Goal: Navigation & Orientation: Find specific page/section

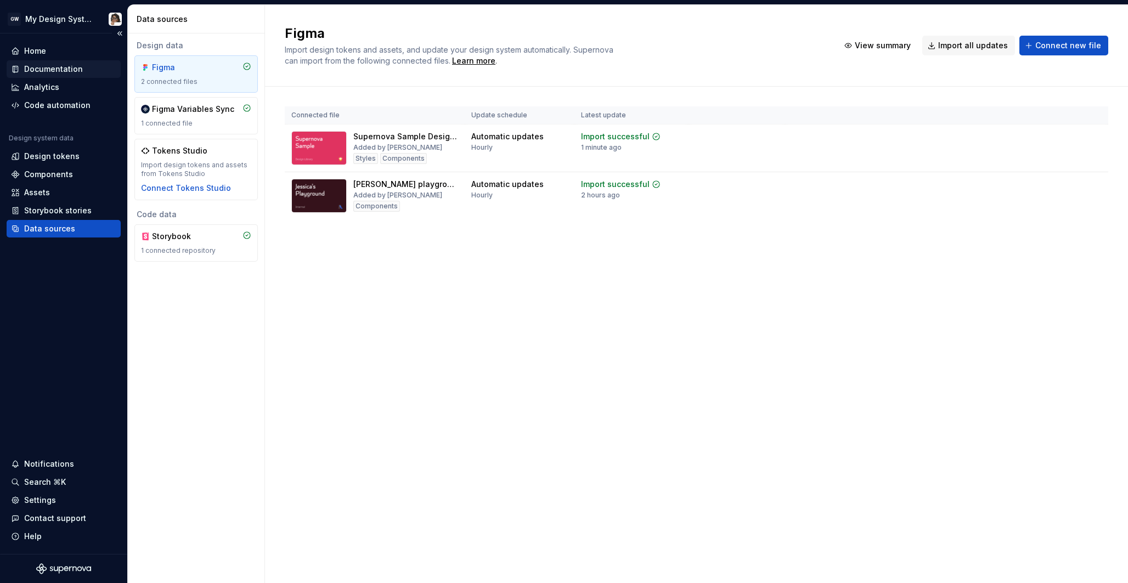
click at [69, 69] on div "Documentation" at bounding box center [53, 69] width 59 height 11
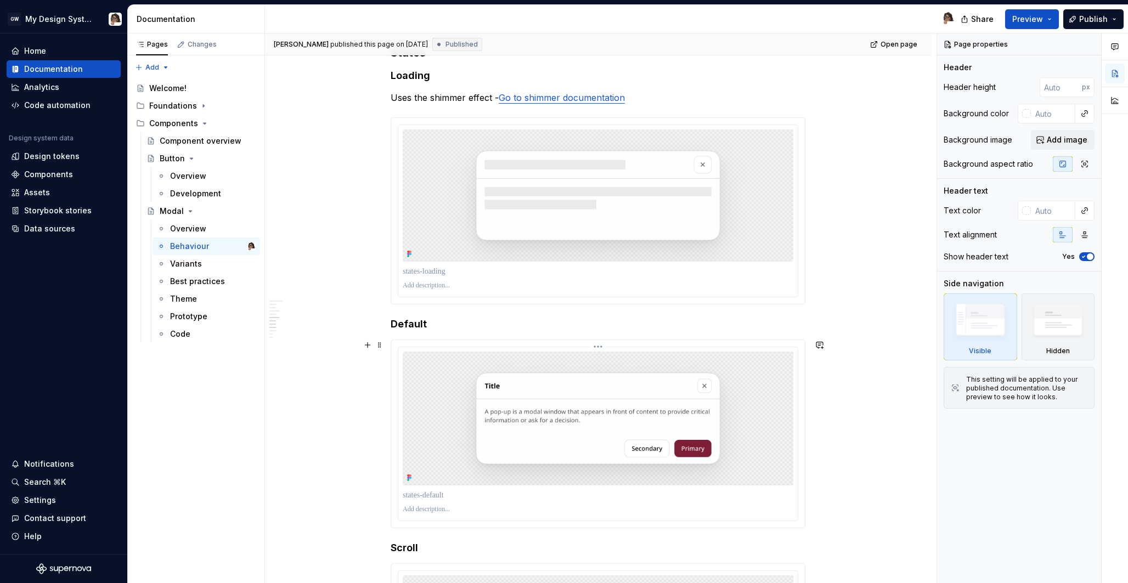
scroll to position [1022, 0]
click at [198, 174] on div "Overview" at bounding box center [188, 176] width 36 height 11
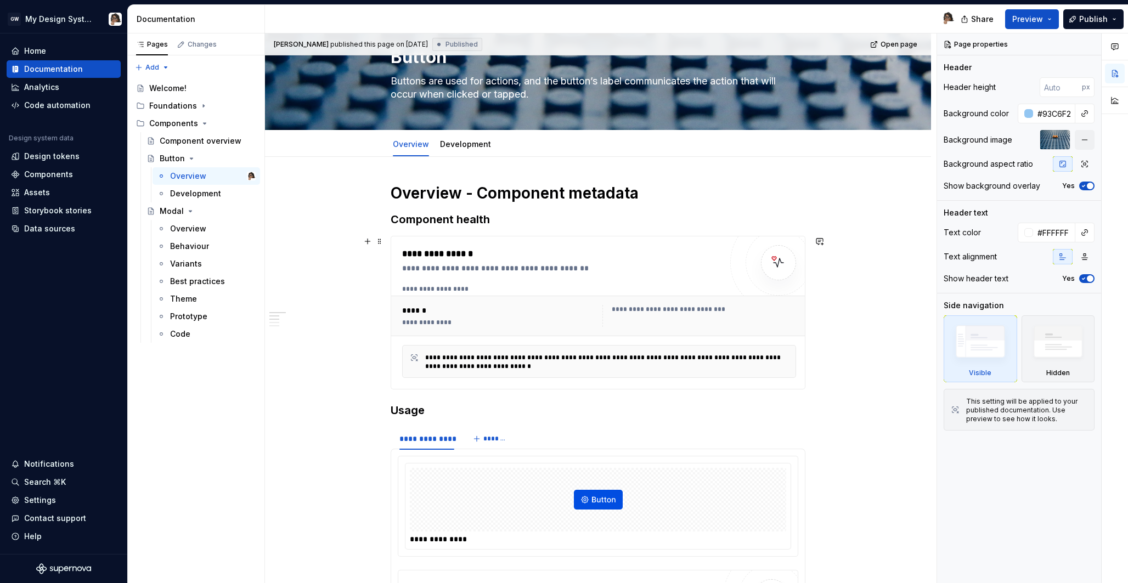
scroll to position [61, 0]
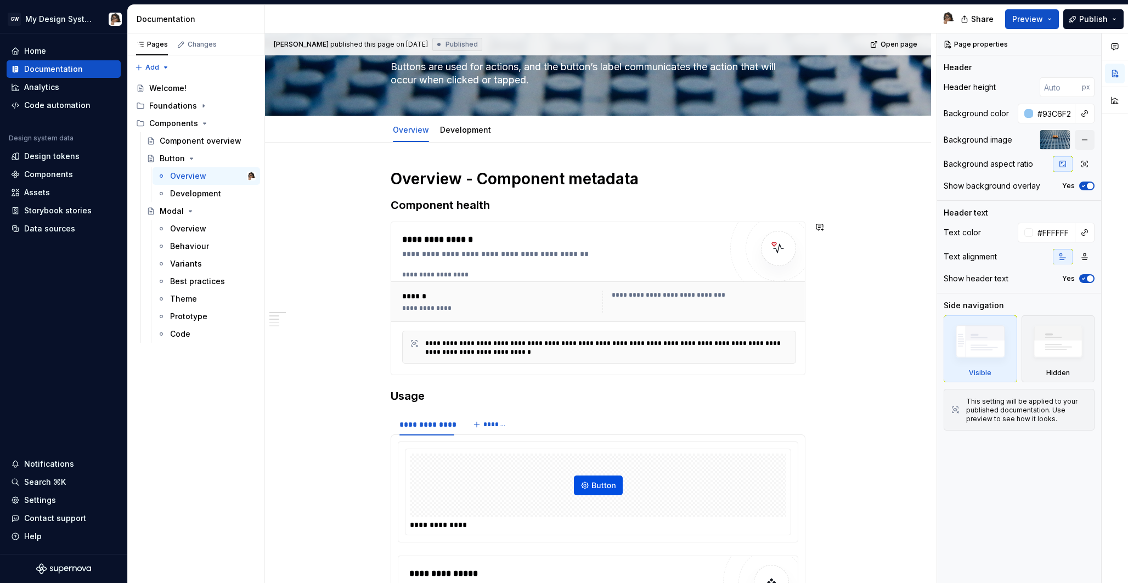
type textarea "*"
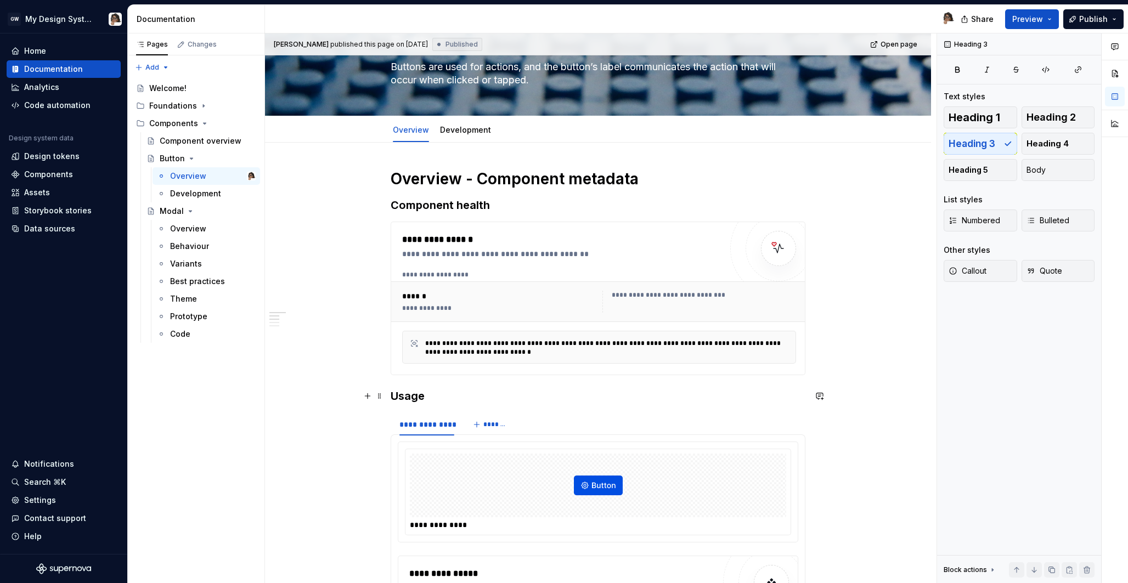
click at [790, 391] on h3 "Usage" at bounding box center [598, 396] width 415 height 15
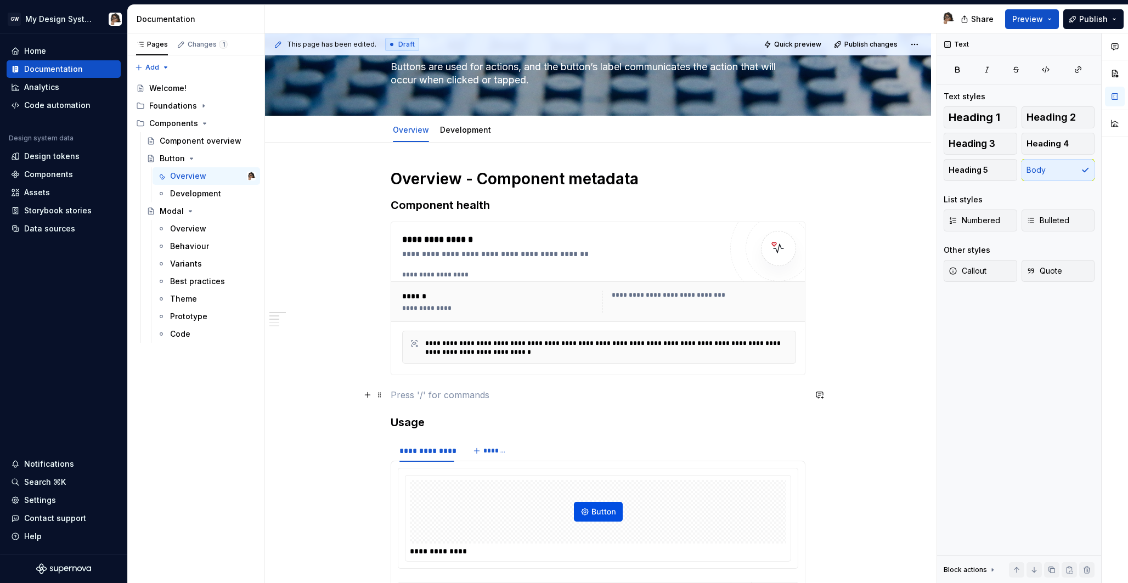
click at [488, 397] on p at bounding box center [598, 395] width 415 height 13
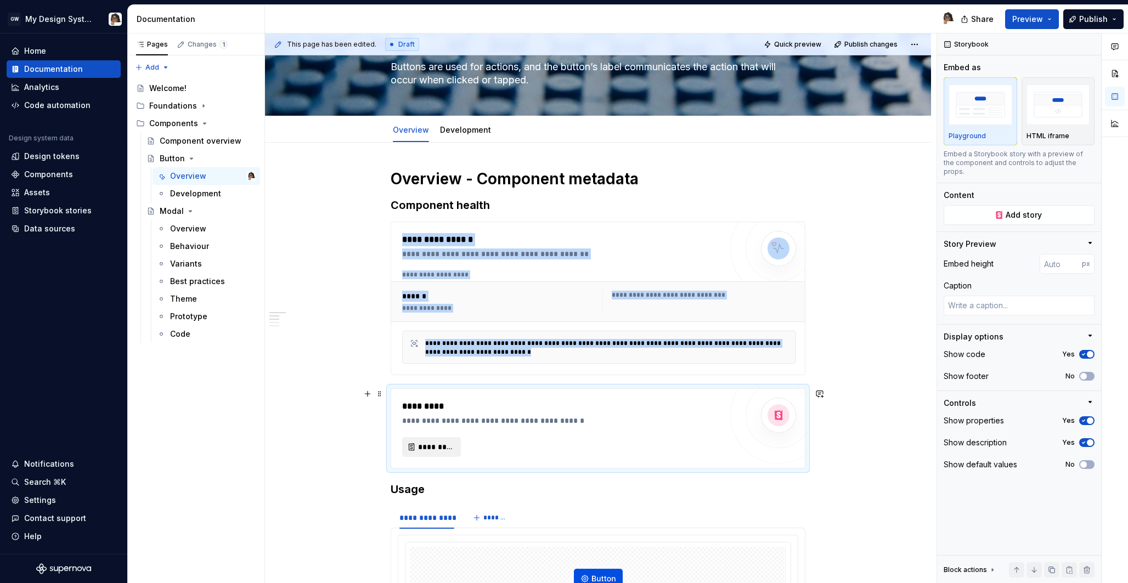
click at [445, 450] on span "*********" at bounding box center [436, 447] width 36 height 11
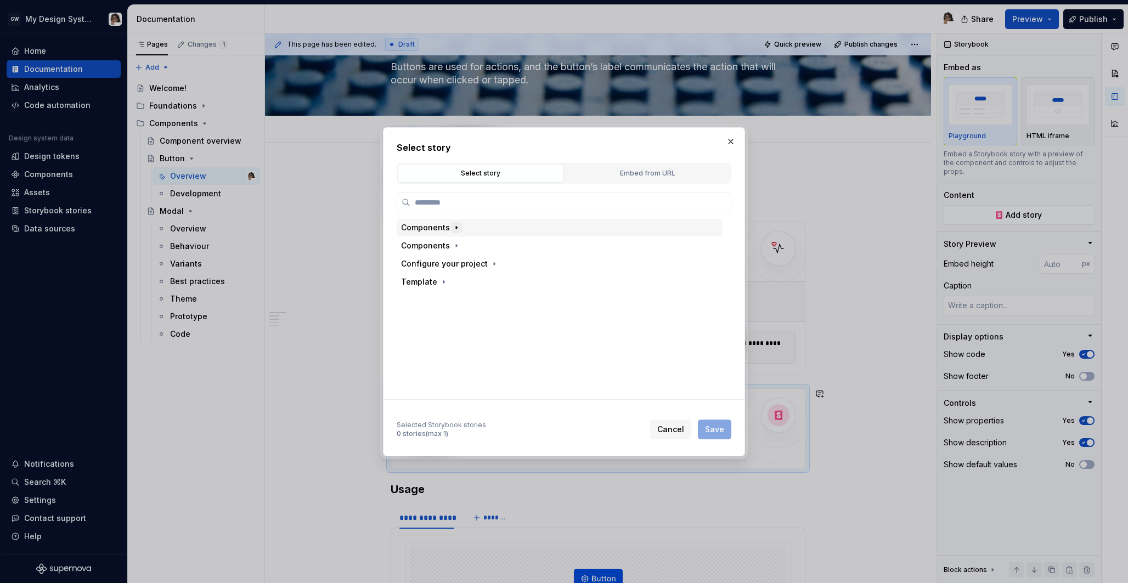
click at [457, 229] on icon "button" at bounding box center [456, 227] width 9 height 9
click at [457, 243] on icon "button" at bounding box center [456, 246] width 9 height 9
click at [456, 227] on icon "button" at bounding box center [456, 227] width 9 height 9
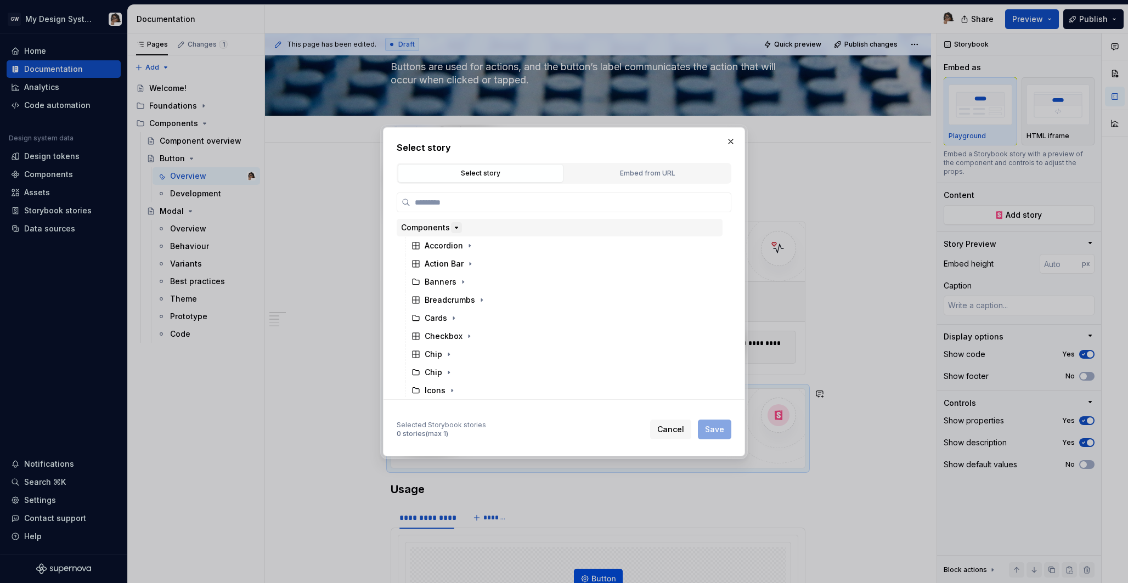
click at [457, 229] on icon "button" at bounding box center [456, 227] width 9 height 9
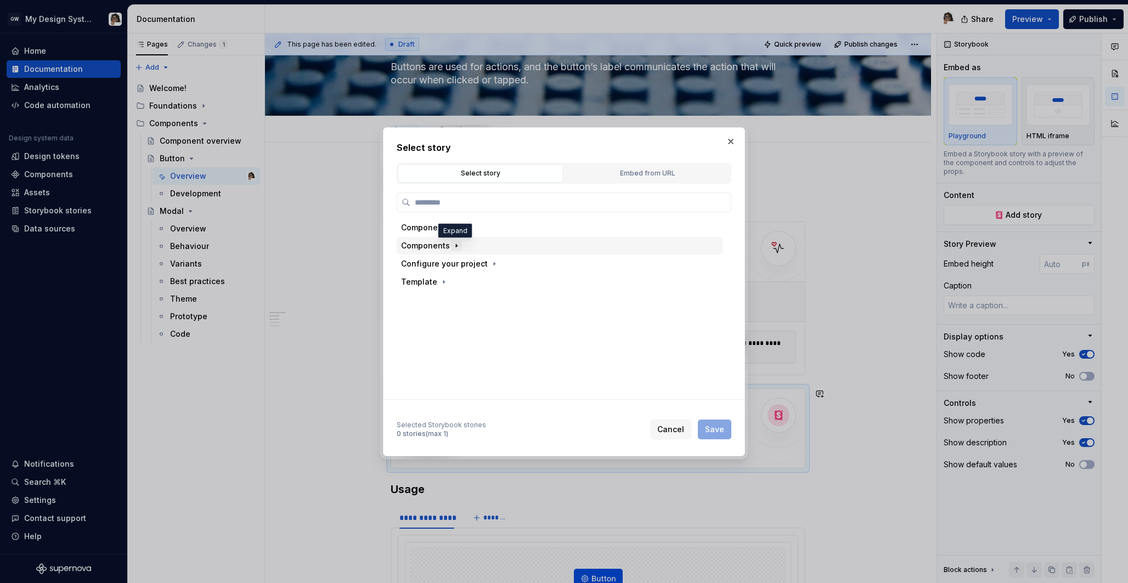
click at [457, 242] on icon "button" at bounding box center [456, 246] width 9 height 9
click at [452, 229] on icon "button" at bounding box center [456, 227] width 9 height 9
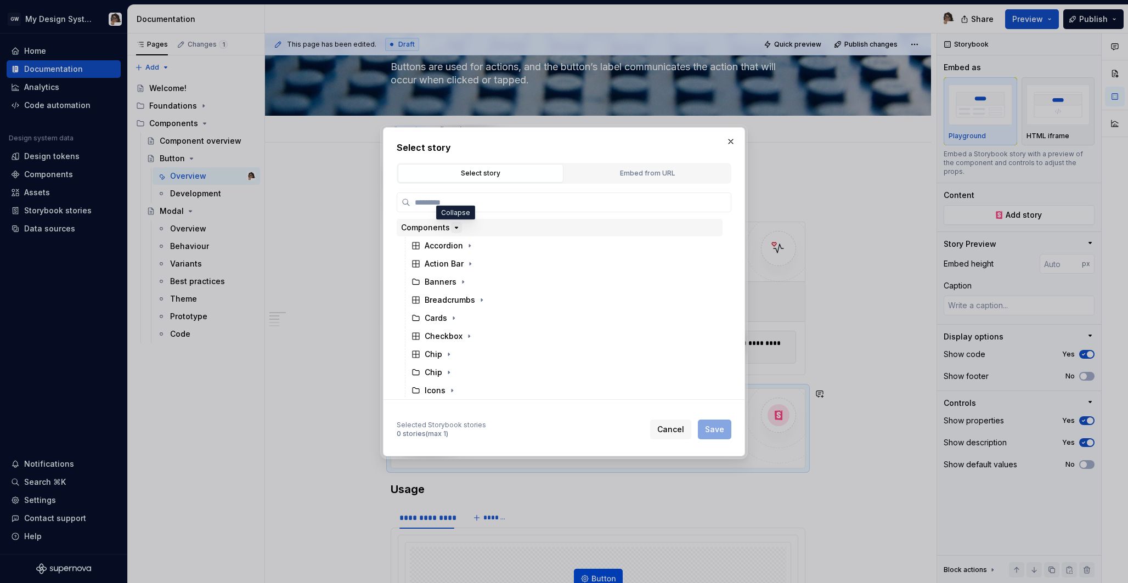
click at [456, 227] on icon "button" at bounding box center [457, 227] width 3 height 1
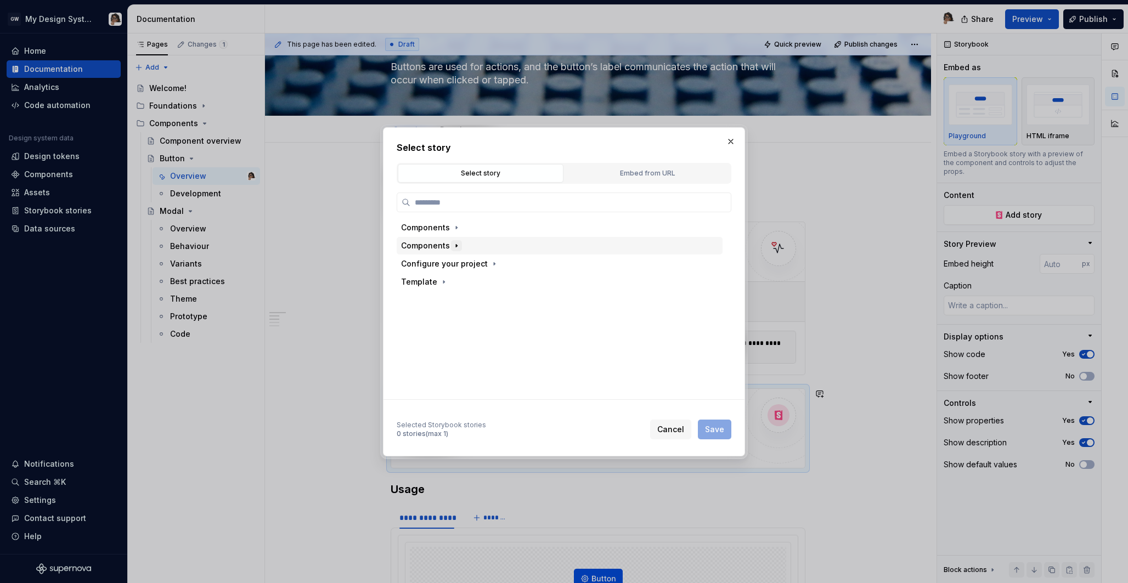
click at [457, 243] on icon "button" at bounding box center [456, 246] width 9 height 9
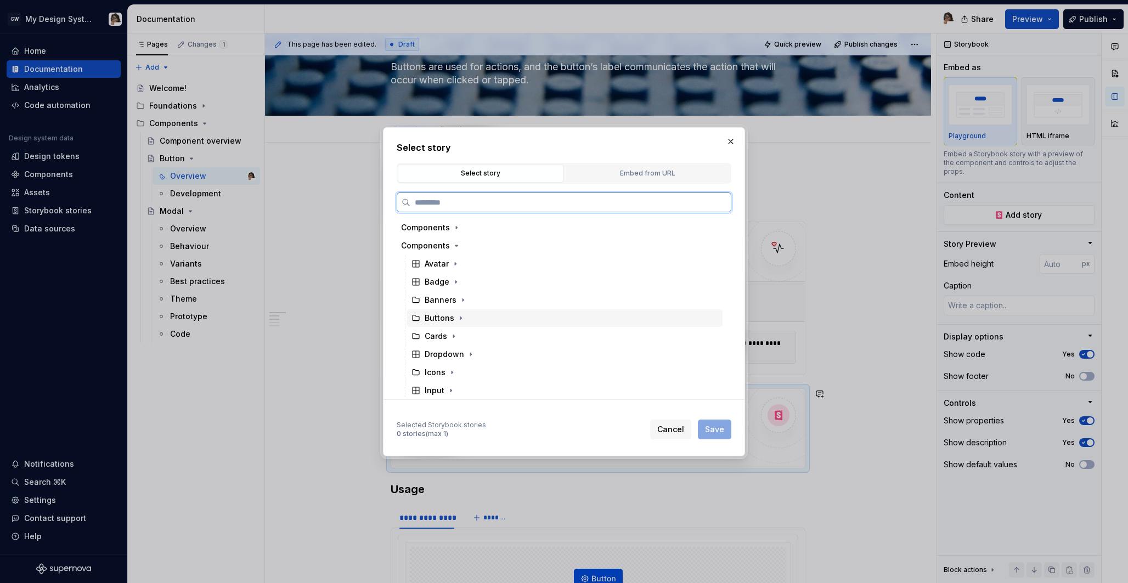
click at [453, 313] on div "Buttons" at bounding box center [446, 318] width 42 height 11
click at [460, 337] on div "Button" at bounding box center [453, 336] width 37 height 11
click at [458, 294] on div "Default" at bounding box center [460, 298] width 29 height 11
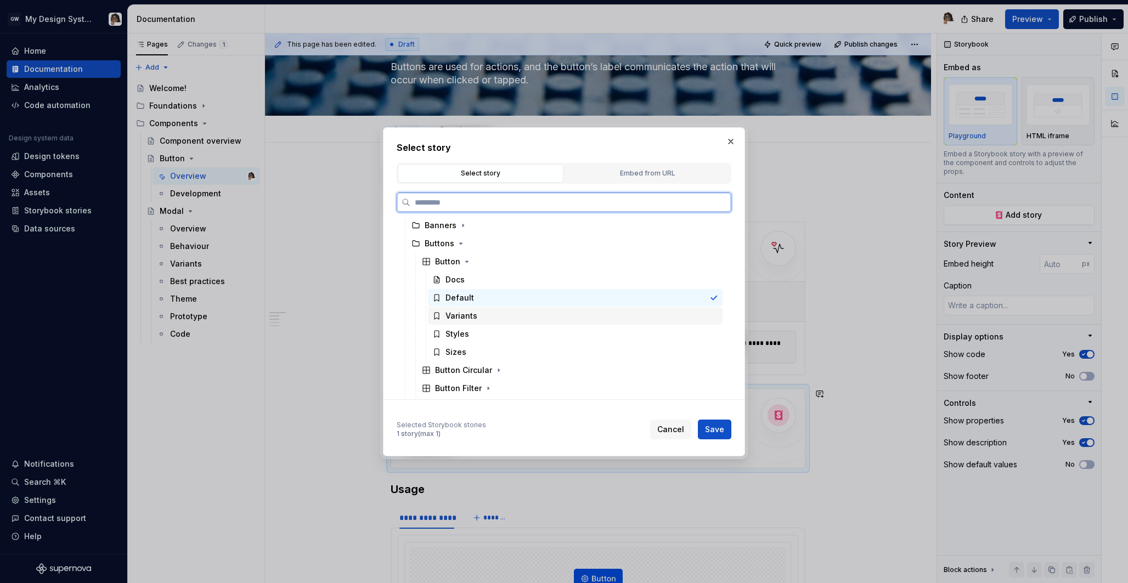
click at [462, 316] on div "Variants" at bounding box center [462, 316] width 32 height 11
click at [461, 297] on div "Default" at bounding box center [460, 298] width 29 height 11
click at [723, 426] on span "Save" at bounding box center [714, 429] width 19 height 11
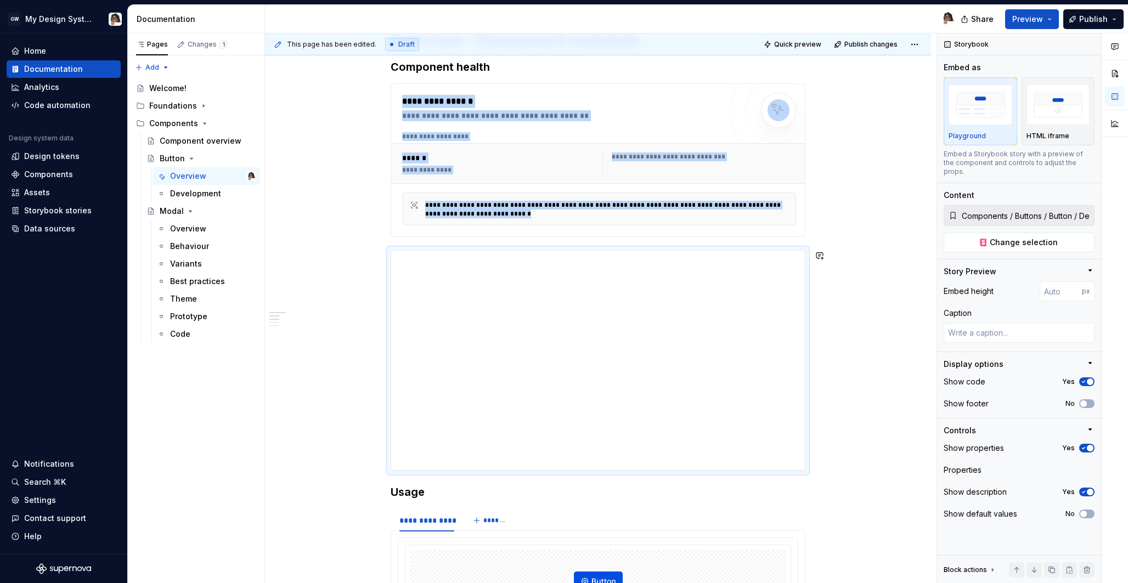
scroll to position [200, 0]
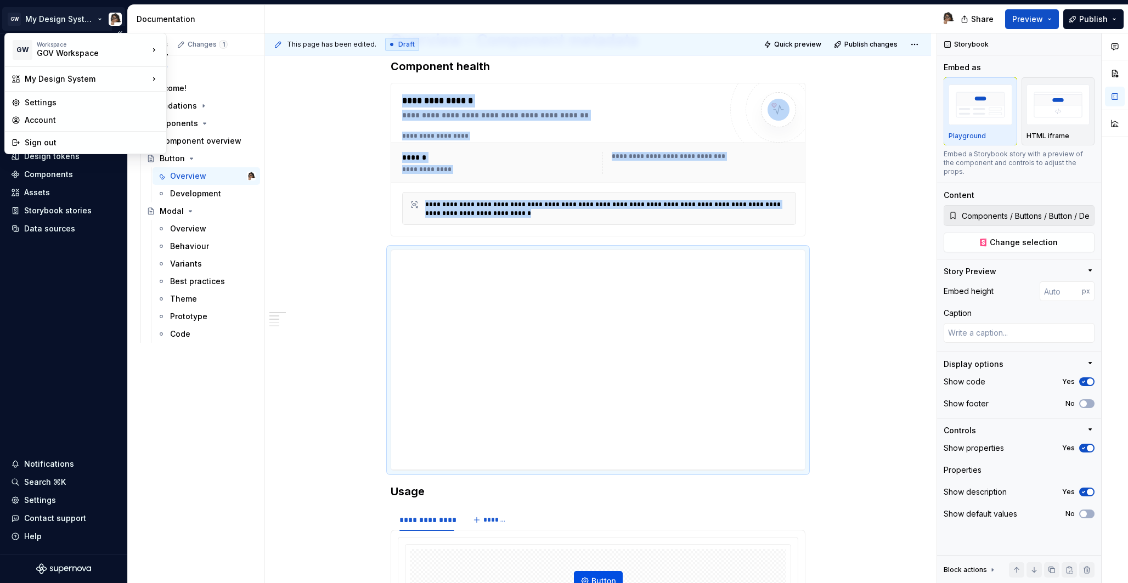
click at [89, 18] on html "GW My Design System Home Documentation Analytics Code automation Design system …" at bounding box center [564, 291] width 1128 height 583
type textarea "*"
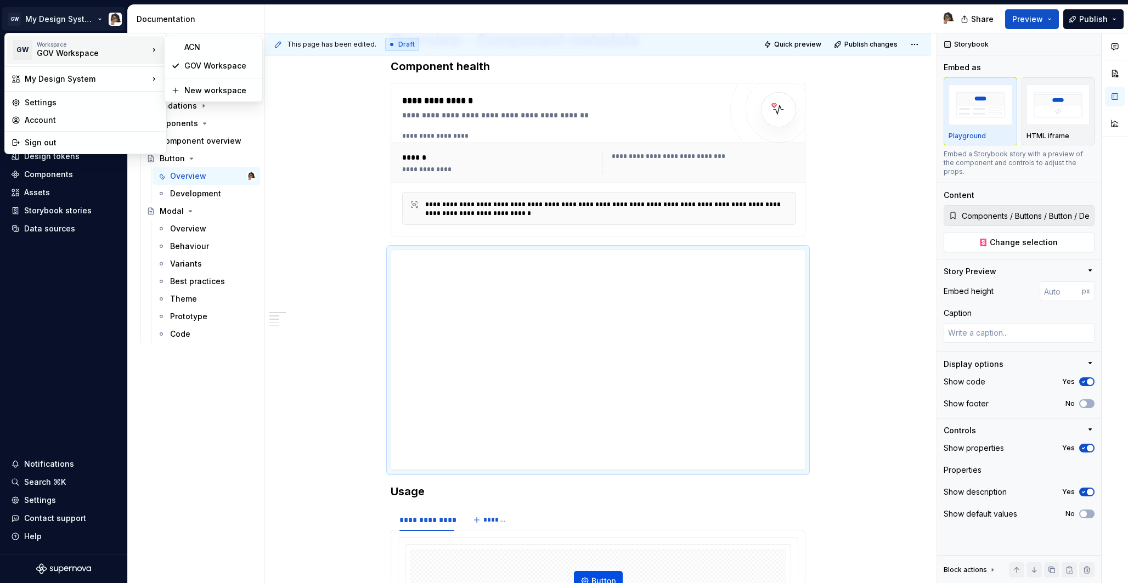
click at [326, 103] on html "GW My Design System Home Documentation Analytics Code automation Design system …" at bounding box center [564, 291] width 1128 height 583
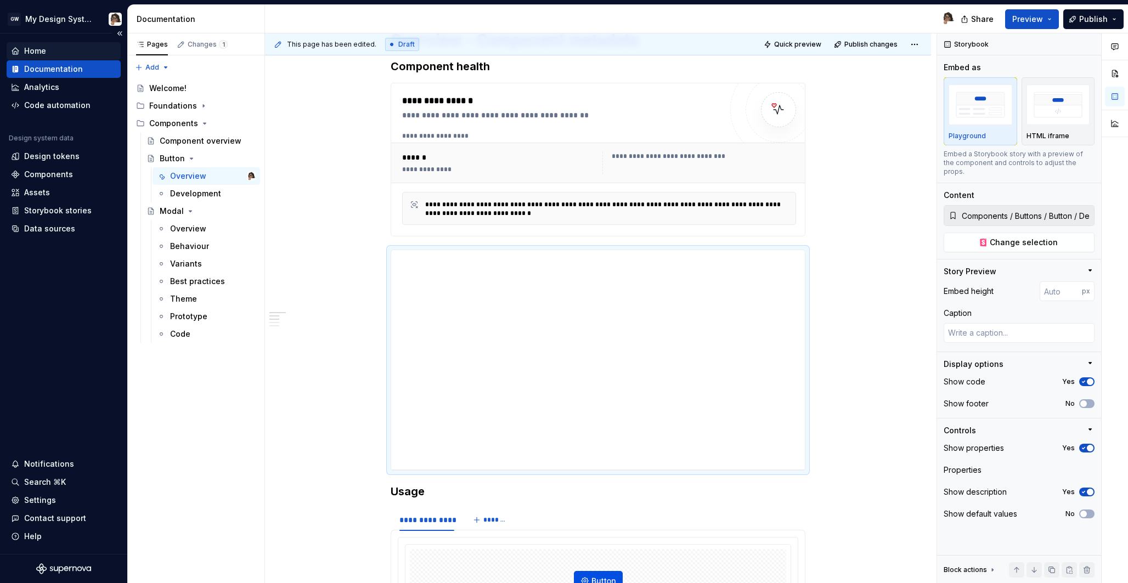
click at [41, 51] on div "Home" at bounding box center [35, 51] width 22 height 11
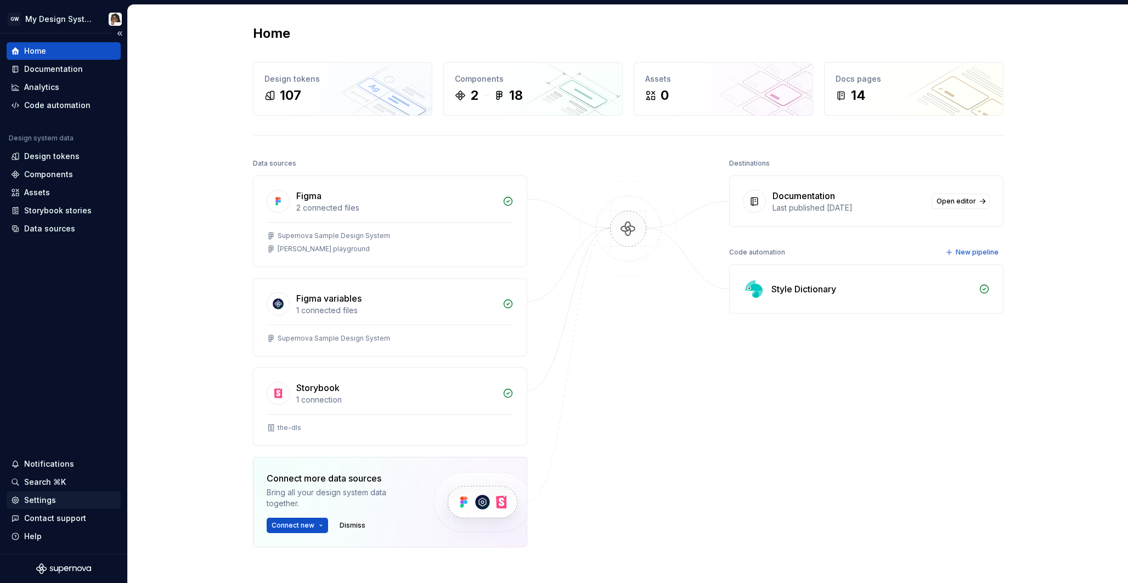
click at [57, 499] on div "Settings" at bounding box center [63, 500] width 105 height 11
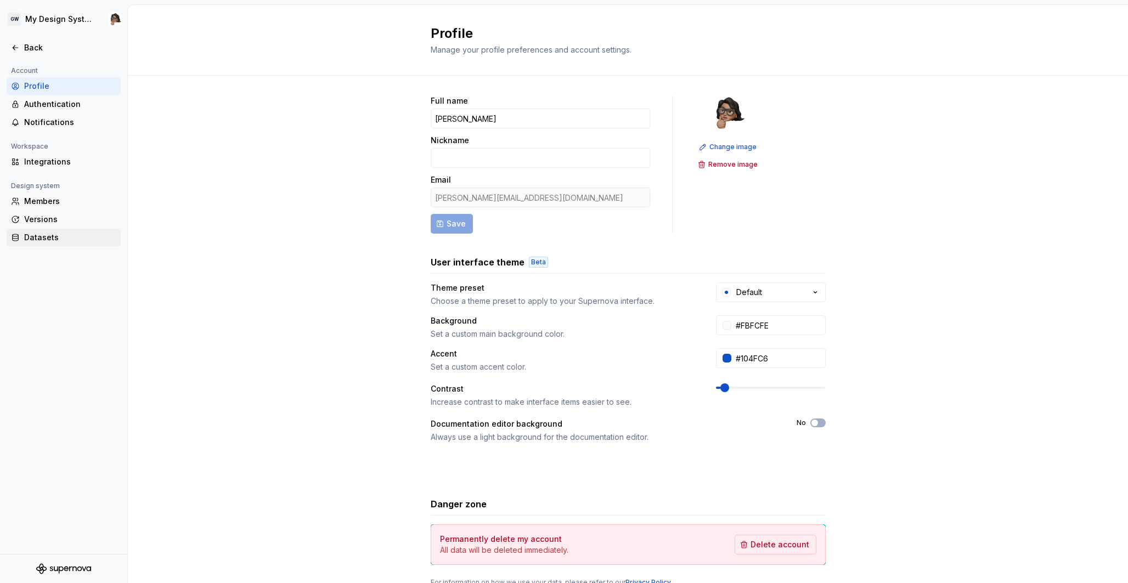
click at [55, 238] on div "Datasets" at bounding box center [70, 237] width 92 height 11
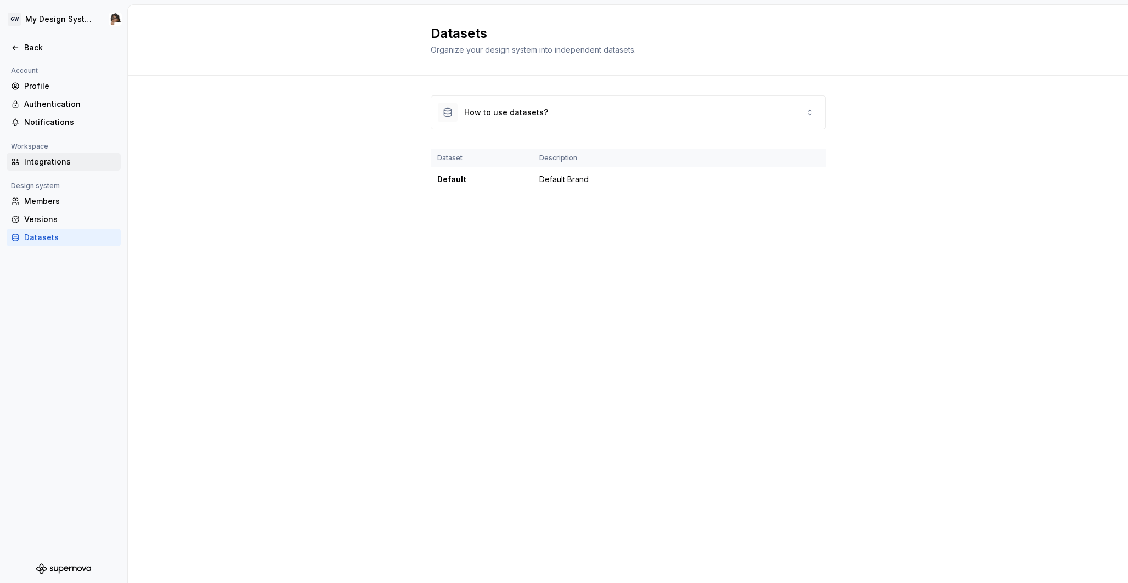
click at [49, 161] on div "Integrations" at bounding box center [70, 161] width 92 height 11
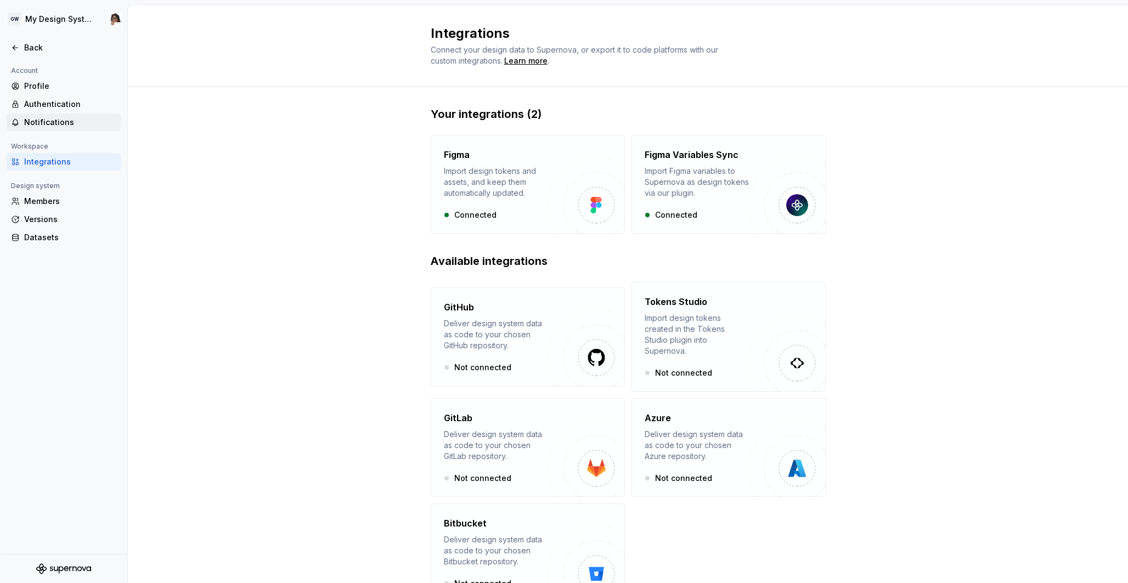
click at [42, 119] on div "Notifications" at bounding box center [70, 122] width 92 height 11
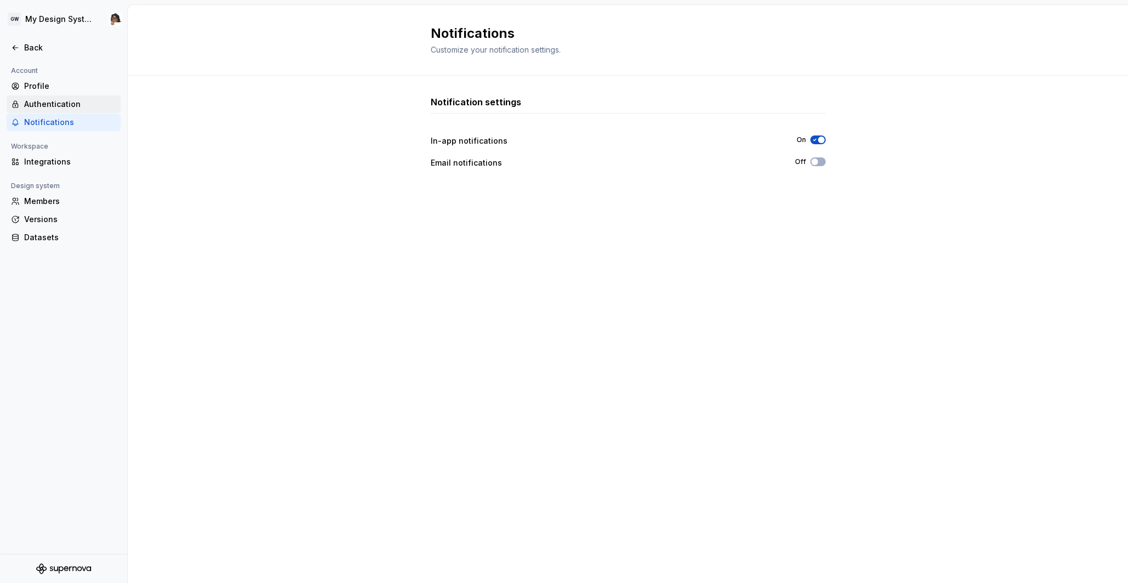
click at [45, 106] on div "Authentication" at bounding box center [70, 104] width 92 height 11
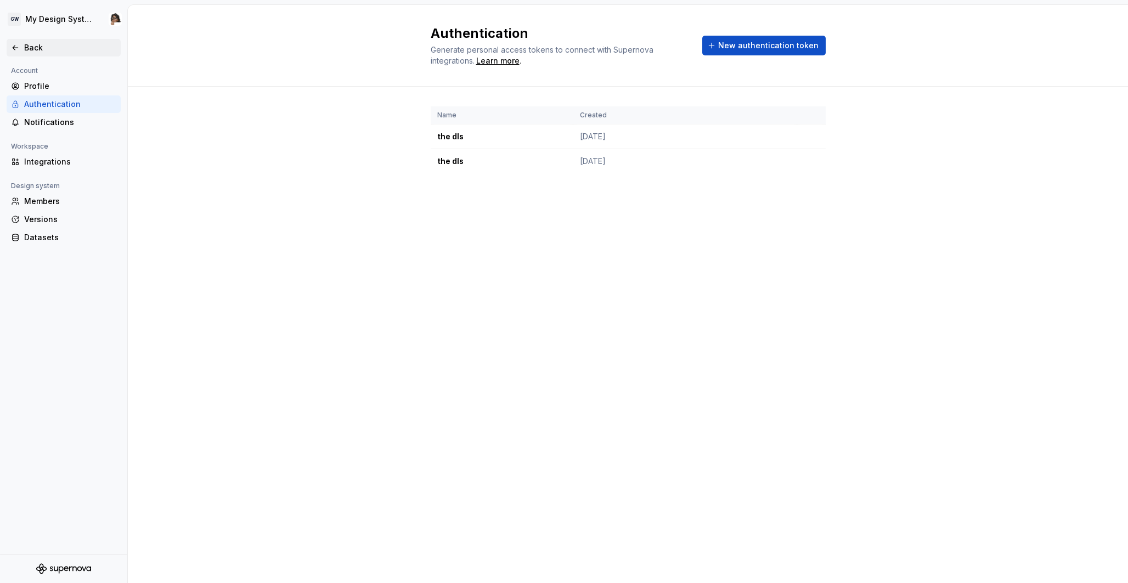
click at [33, 48] on div "Back" at bounding box center [70, 47] width 92 height 11
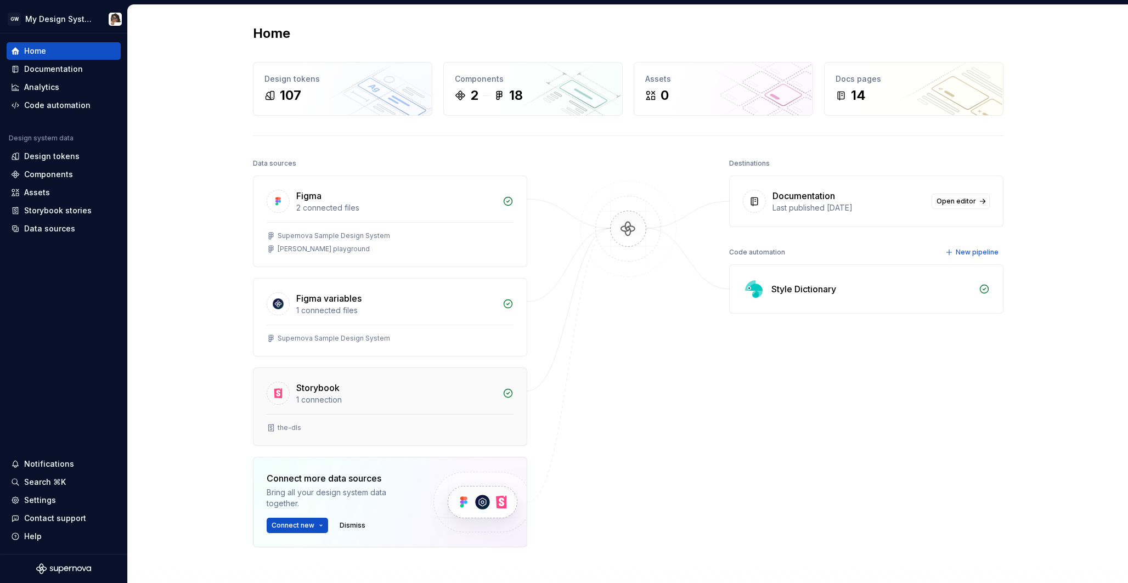
click at [327, 402] on div "1 connection" at bounding box center [396, 400] width 200 height 11
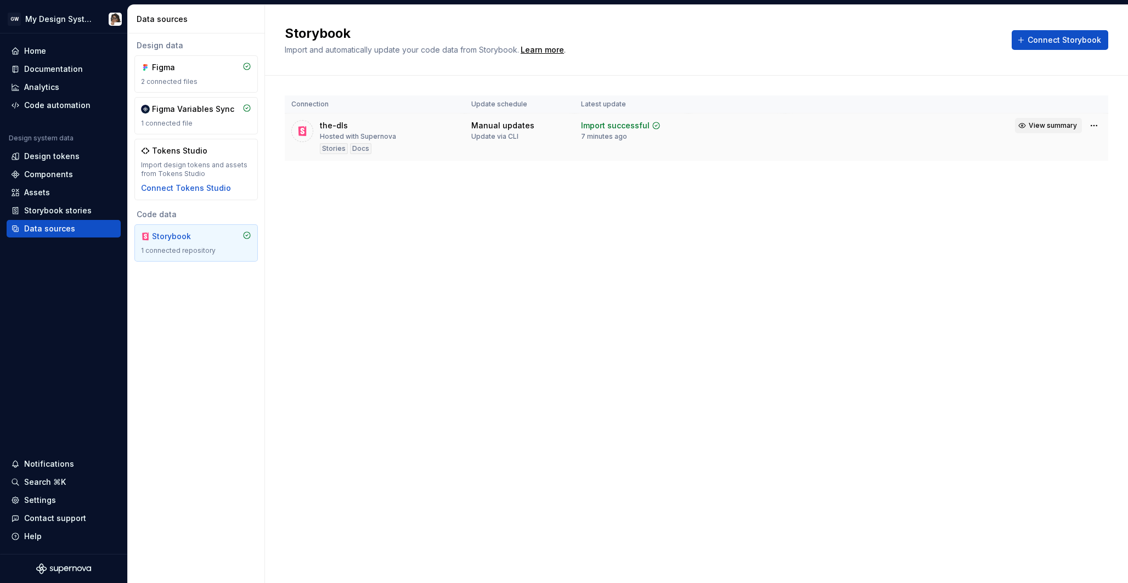
click at [1040, 126] on span "View summary" at bounding box center [1053, 125] width 48 height 9
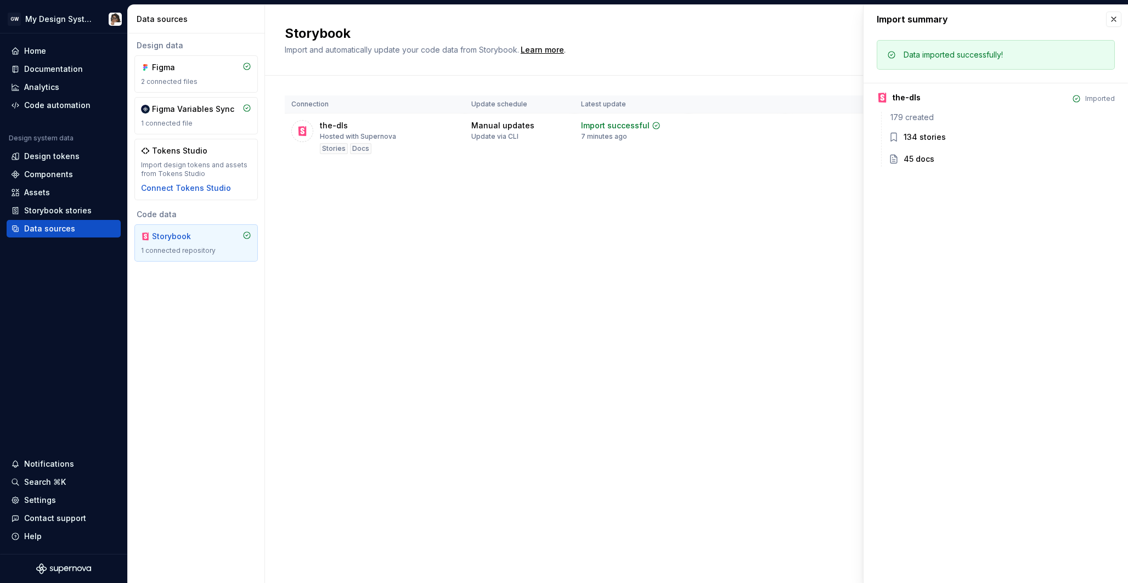
click at [930, 138] on div "134 stories" at bounding box center [925, 137] width 42 height 11
click at [640, 325] on div "Storybook Import and automatically update your code data from Storybook. Learn …" at bounding box center [696, 294] width 863 height 579
